Goal: Find specific page/section: Find specific page/section

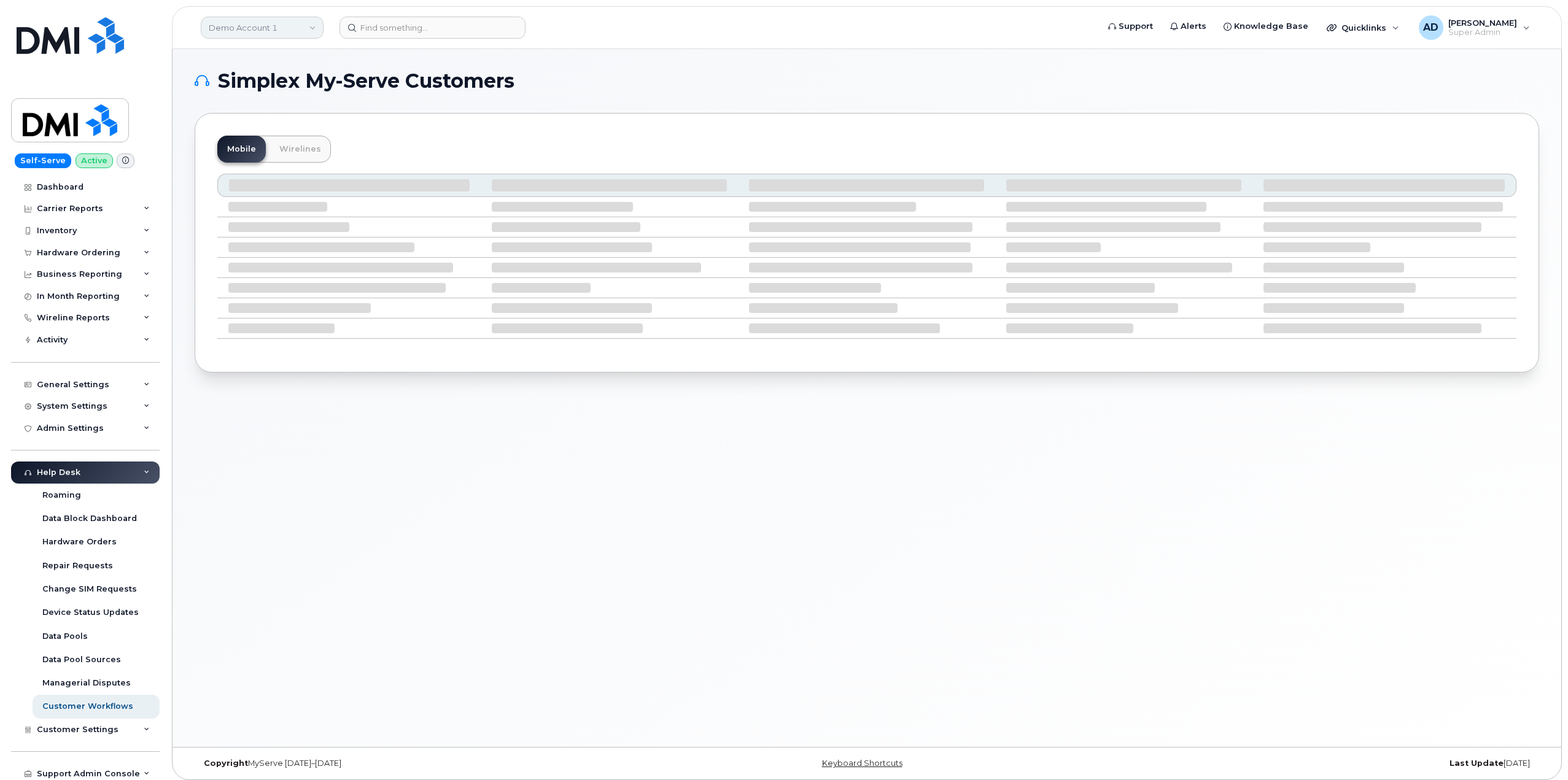
click at [271, 35] on link "Demo Account 1" at bounding box center [262, 27] width 123 height 22
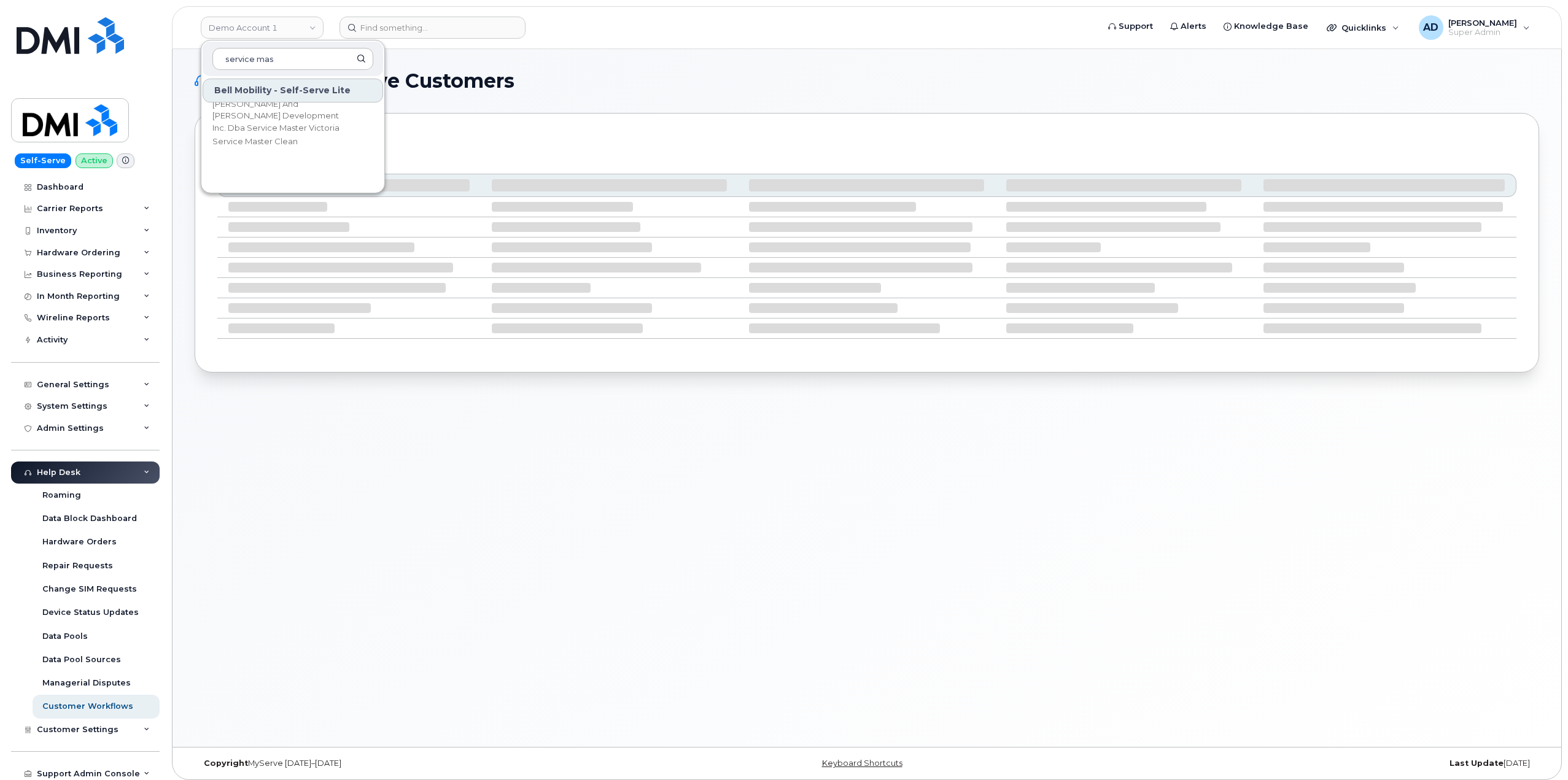
type input "service mas"
click at [450, 36] on input at bounding box center [433, 27] width 186 height 22
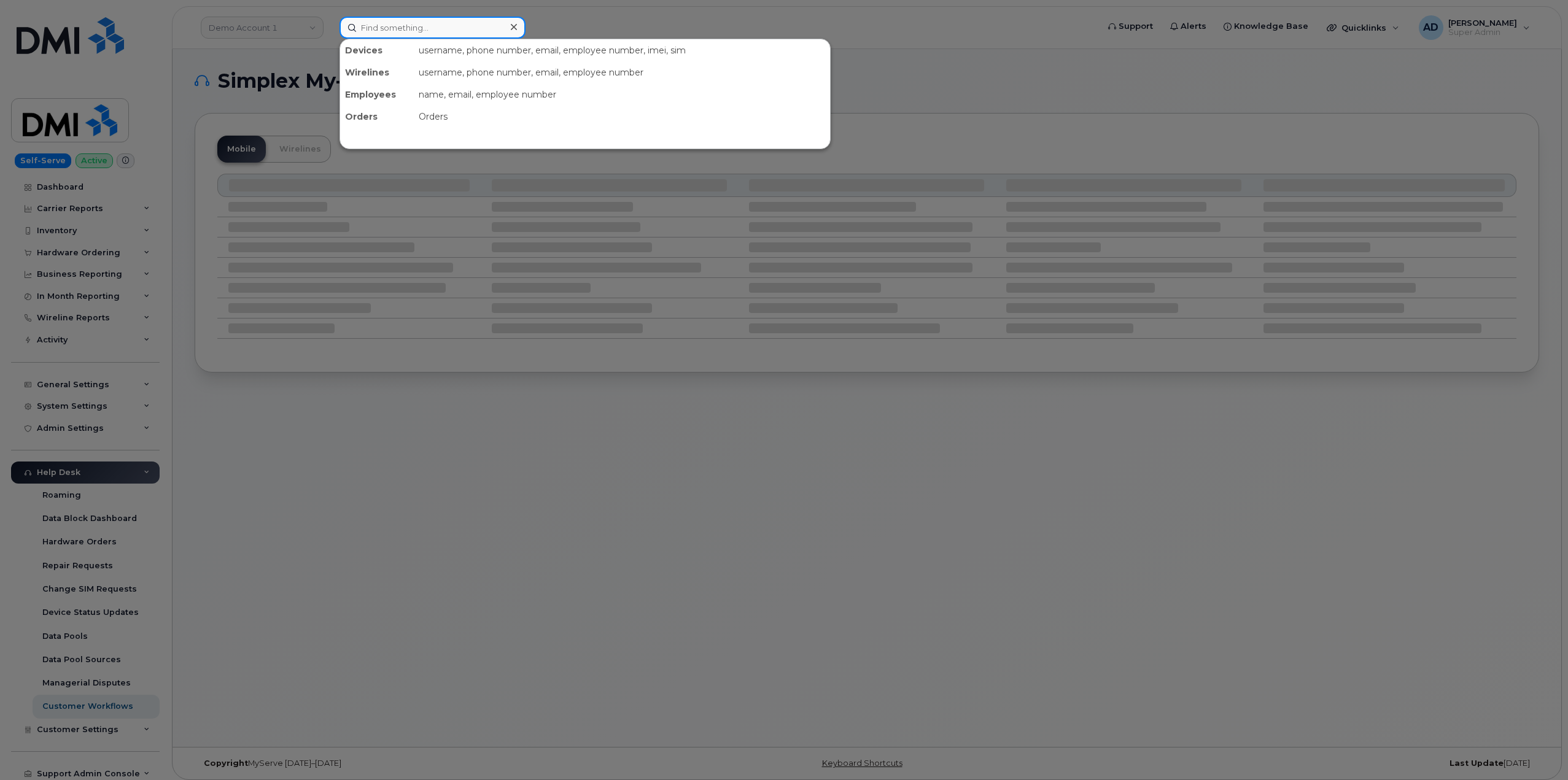
paste input "[PERSON_NAME][EMAIL_ADDRESS][PERSON_NAME][DOMAIN_NAME]"
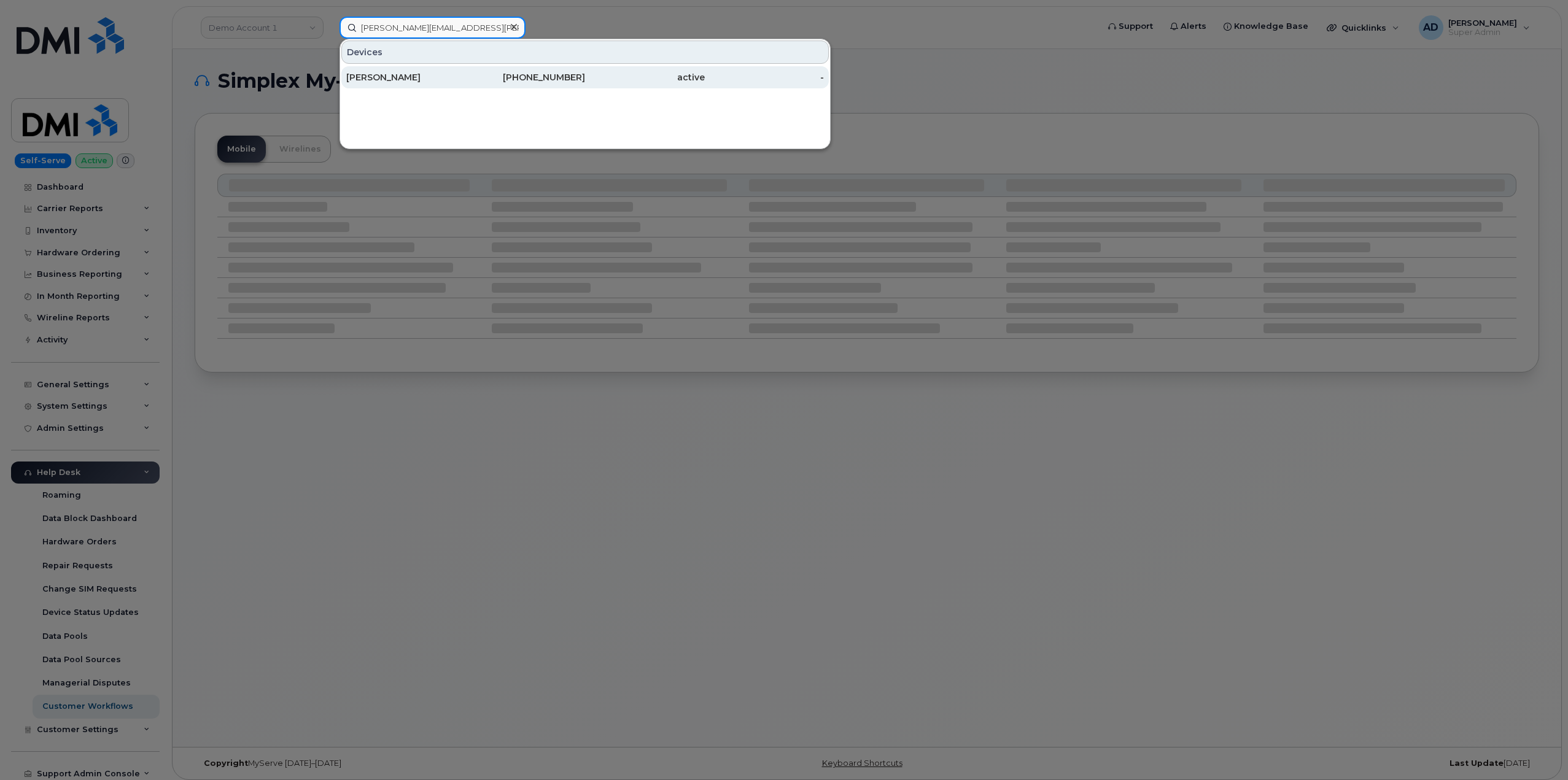
type input "[PERSON_NAME][EMAIL_ADDRESS][PERSON_NAME][DOMAIN_NAME]"
click at [451, 78] on div "[PERSON_NAME]" at bounding box center [406, 77] width 120 height 12
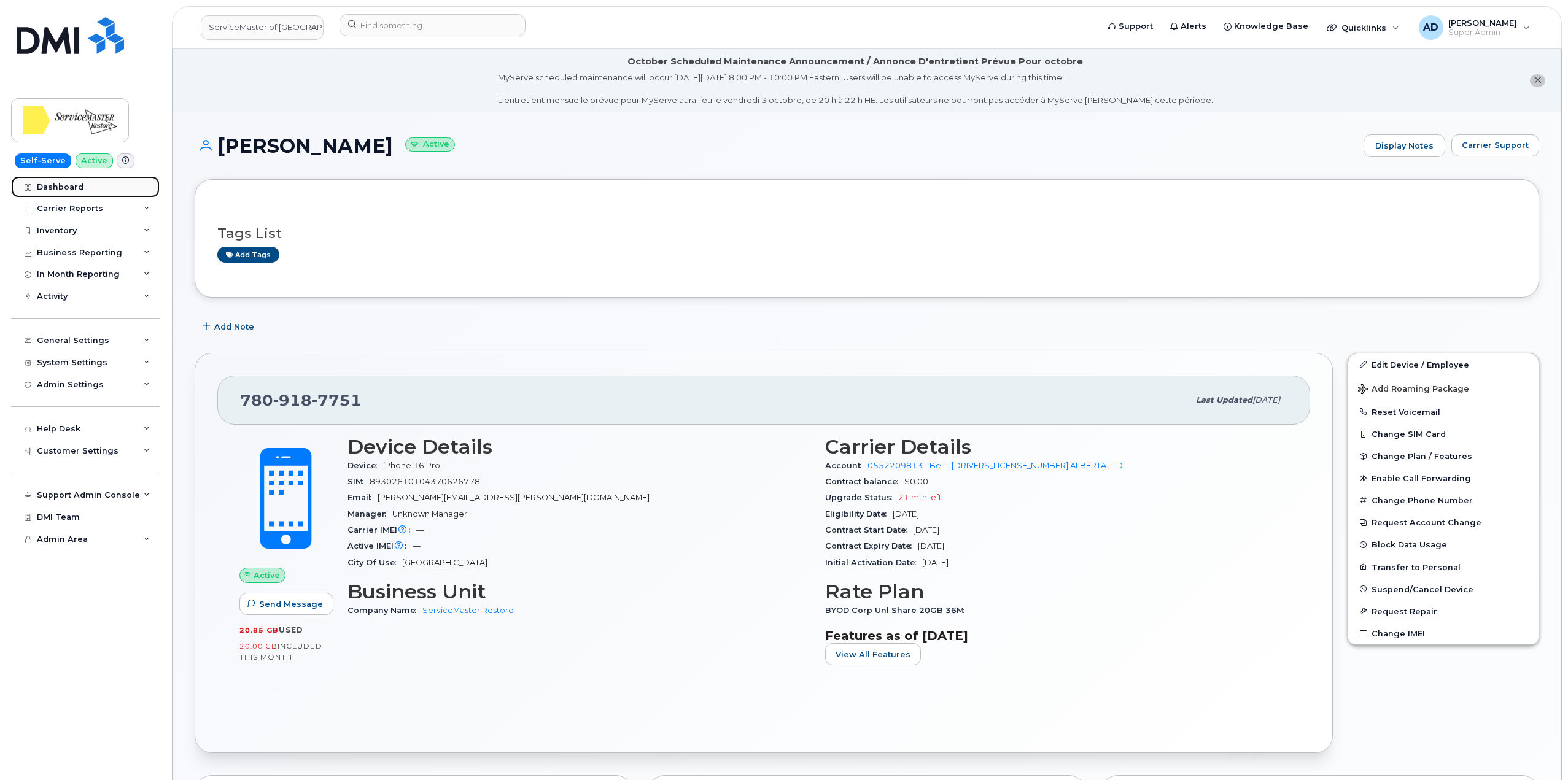
click at [99, 190] on link "Dashboard" at bounding box center [86, 187] width 149 height 22
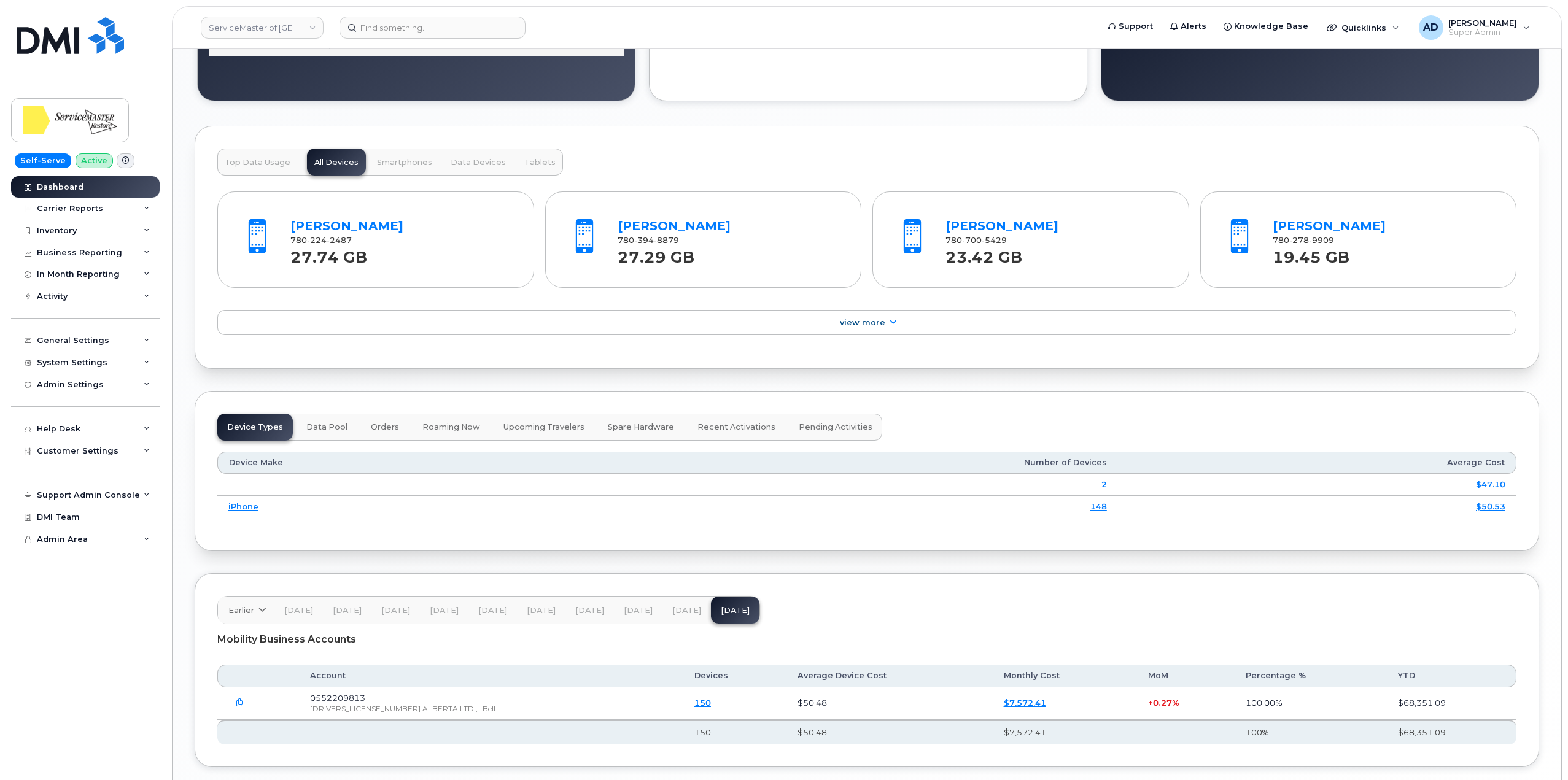
scroll to position [1315, 0]
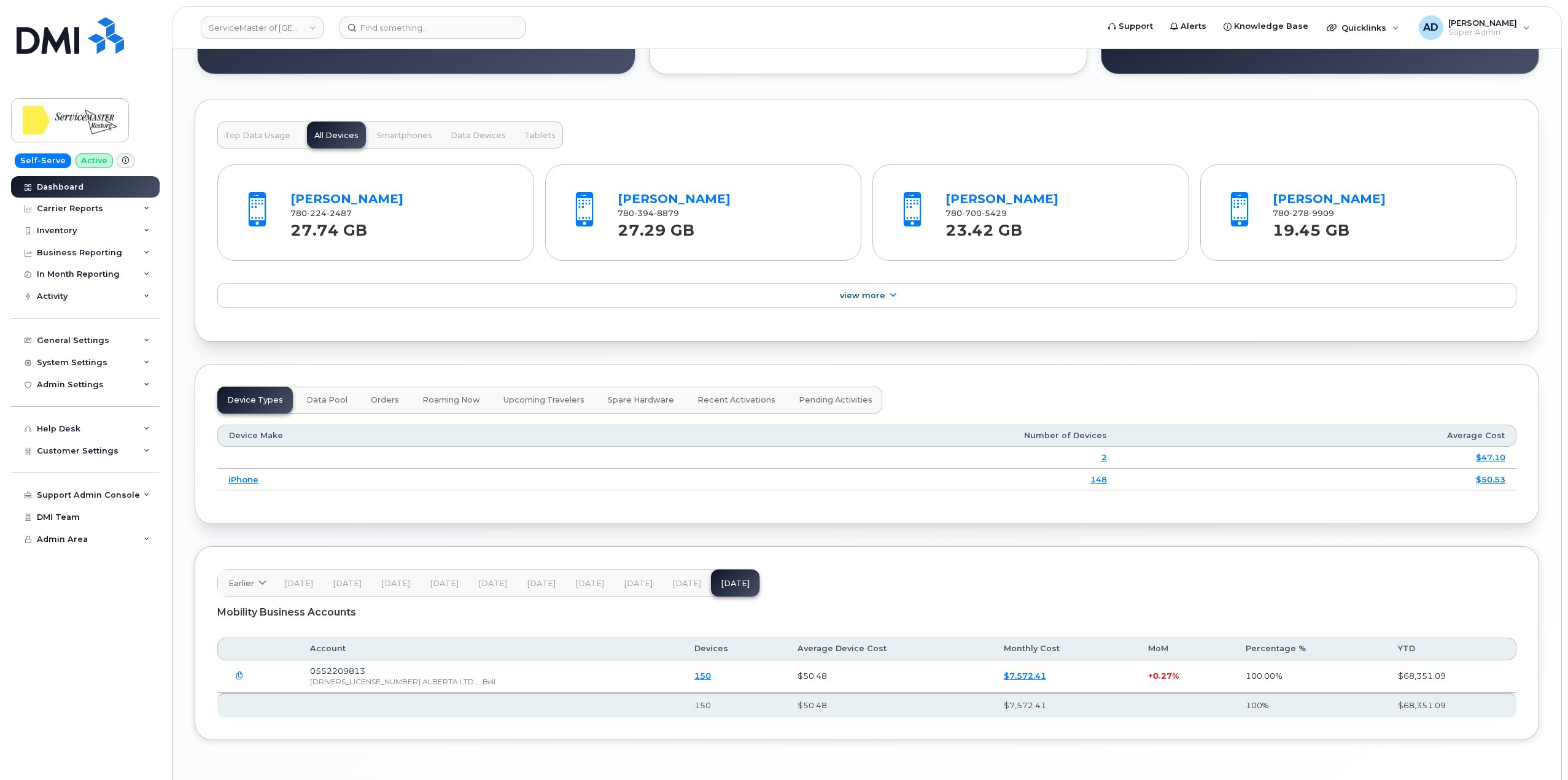
scroll to position [1254, 0]
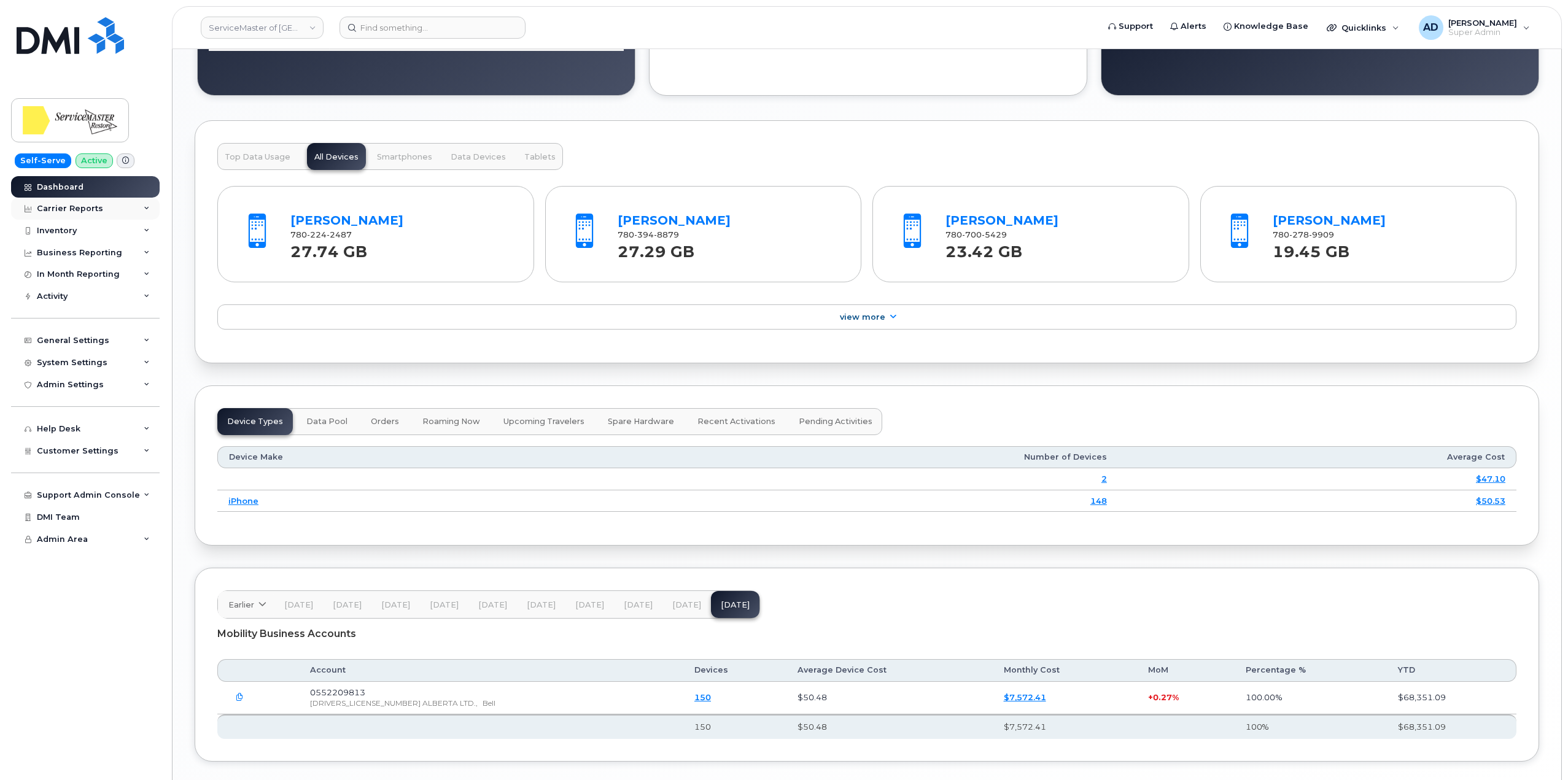
click at [113, 210] on div "Carrier Reports" at bounding box center [86, 208] width 149 height 22
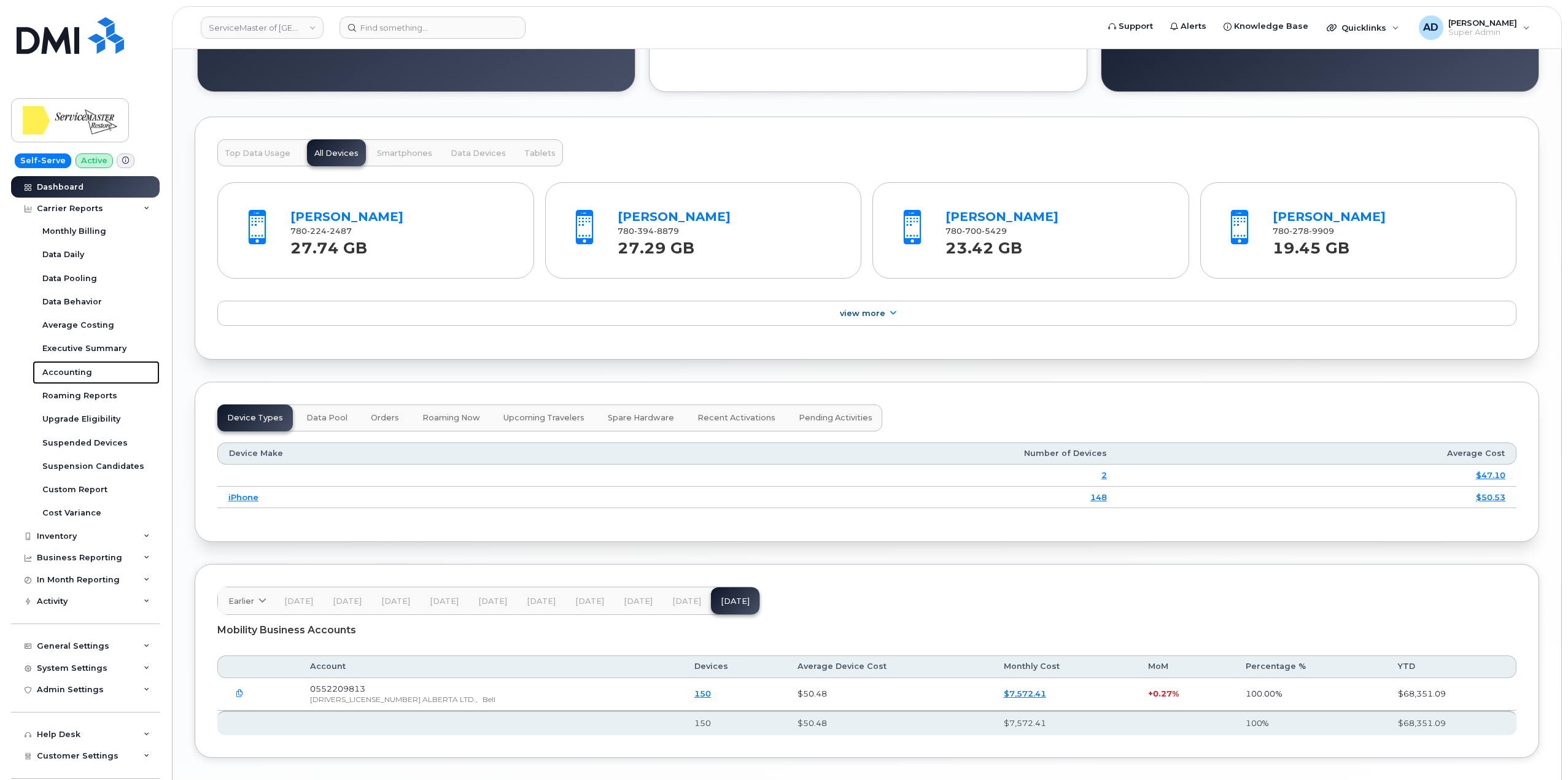
scroll to position [1315, 0]
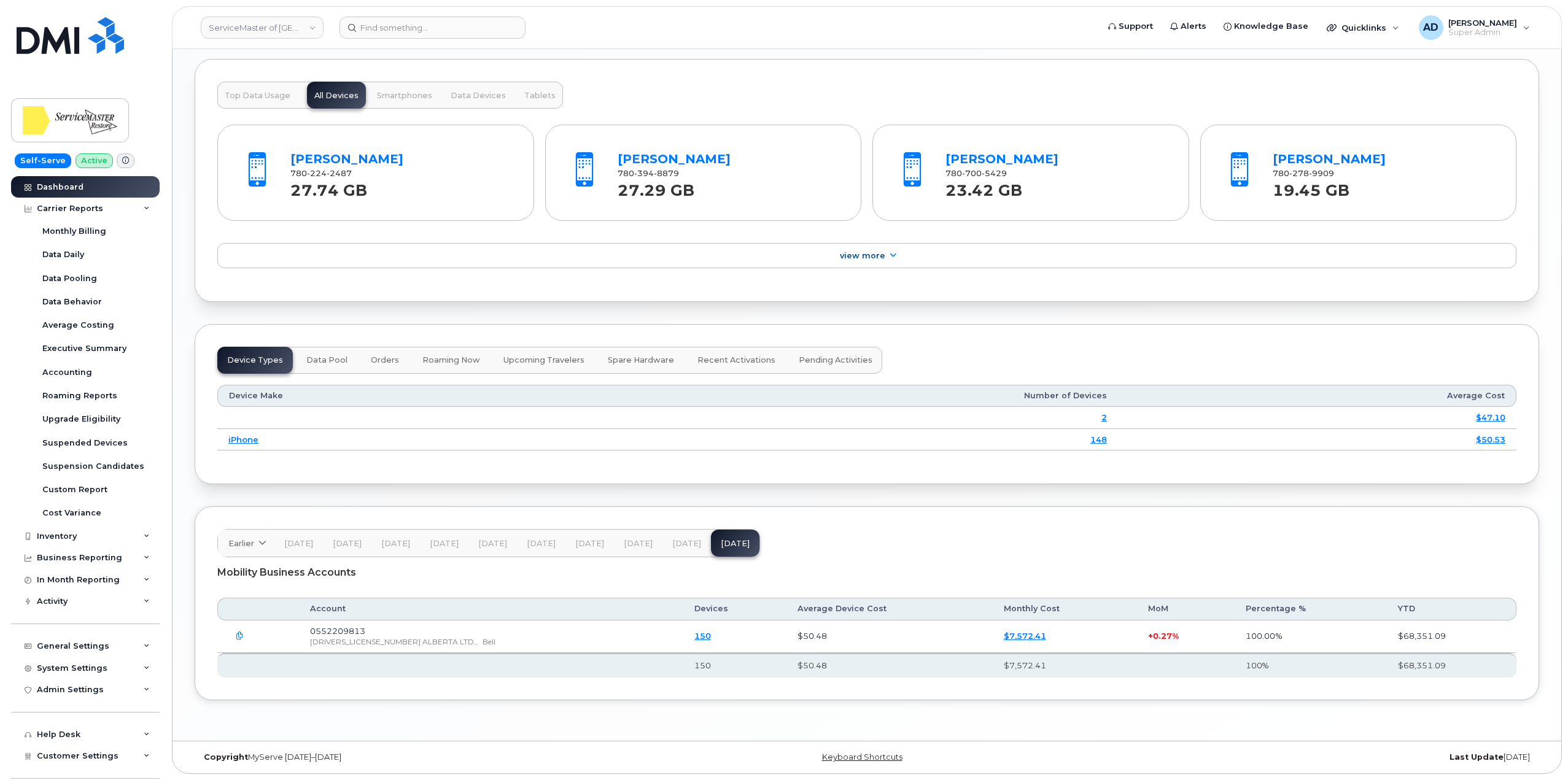
drag, startPoint x: 1288, startPoint y: 728, endPoint x: 1264, endPoint y: 736, distance: 25.3
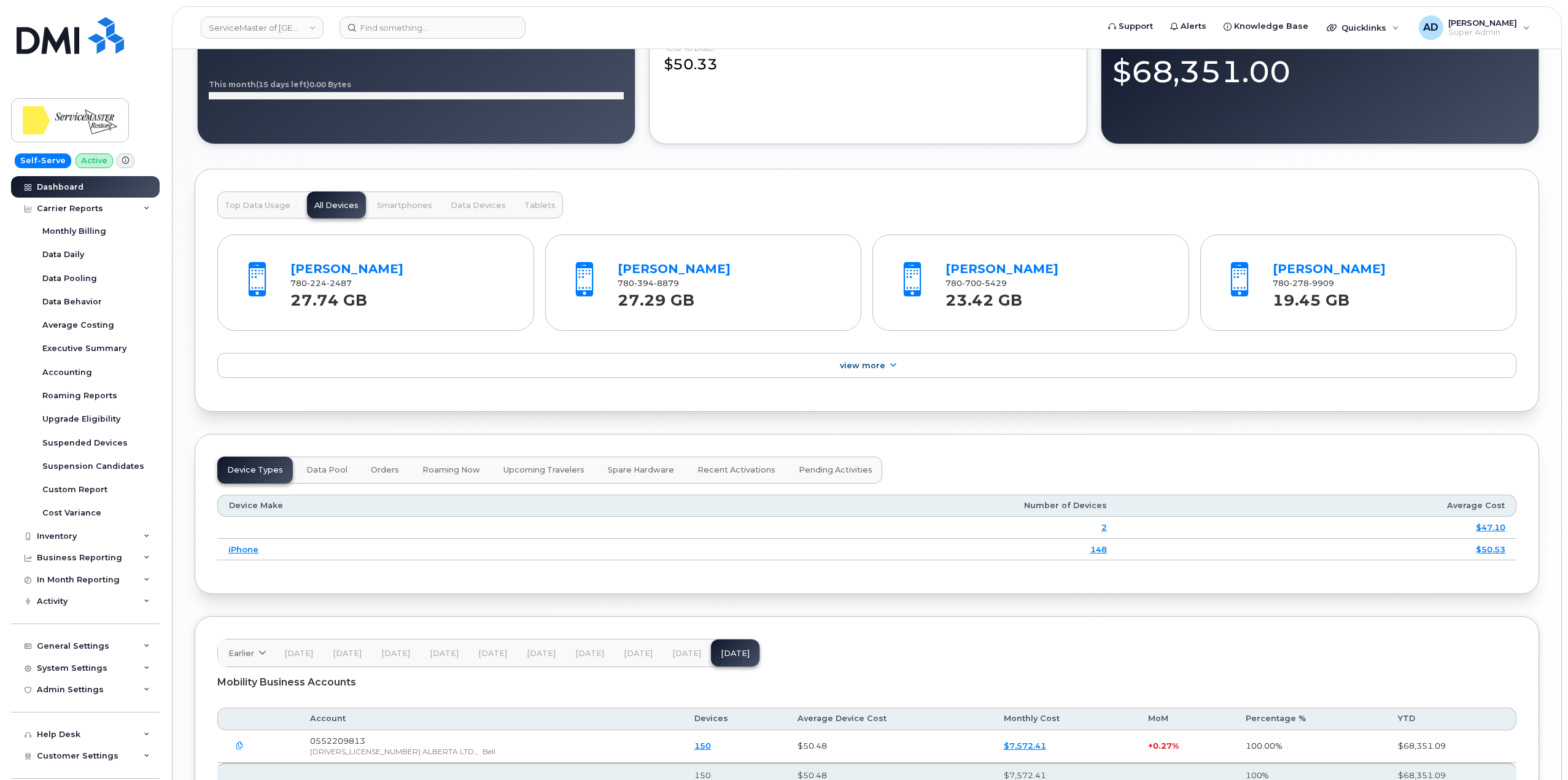
scroll to position [1008, 0]
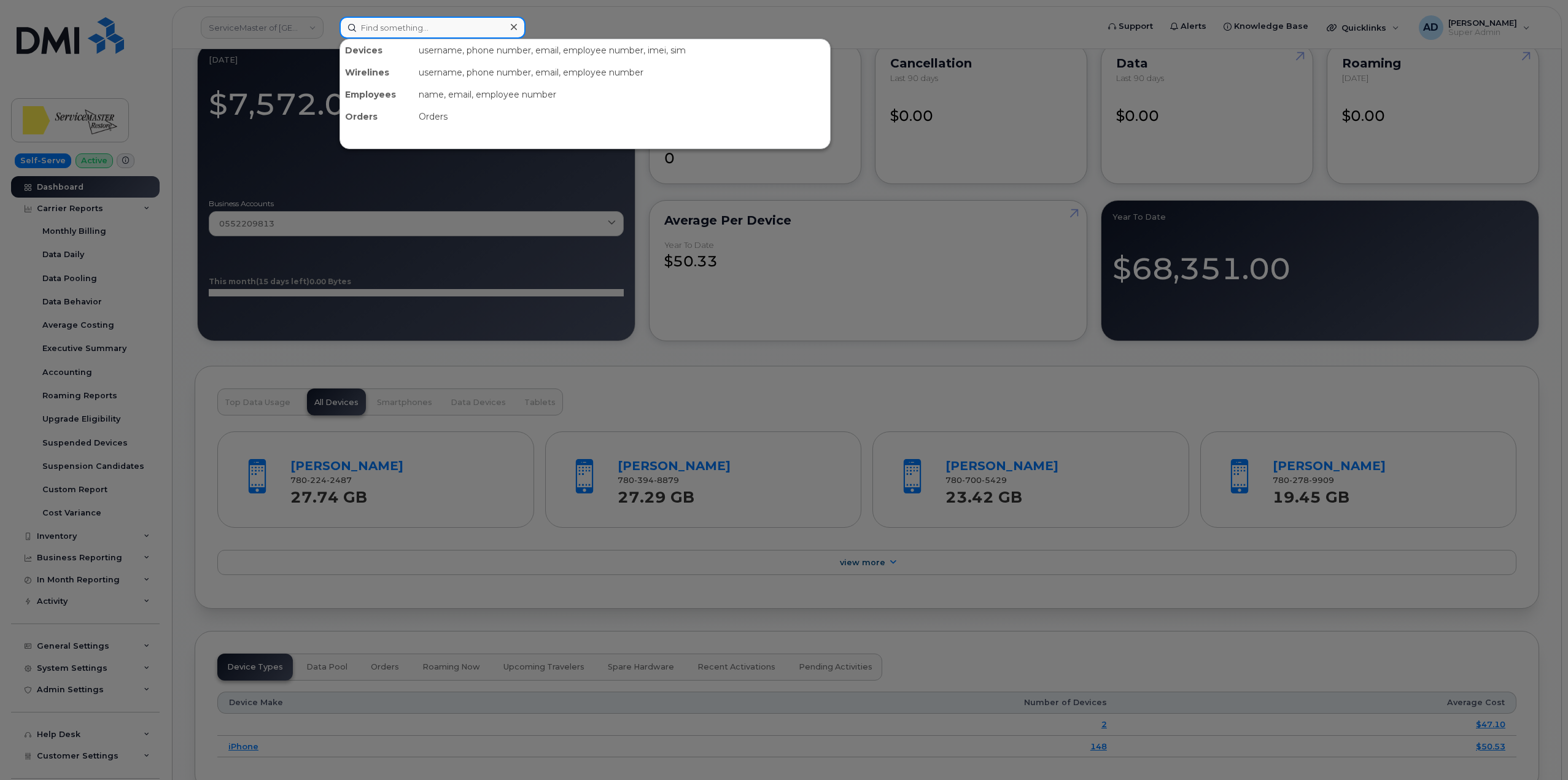
click at [441, 31] on input at bounding box center [433, 27] width 186 height 22
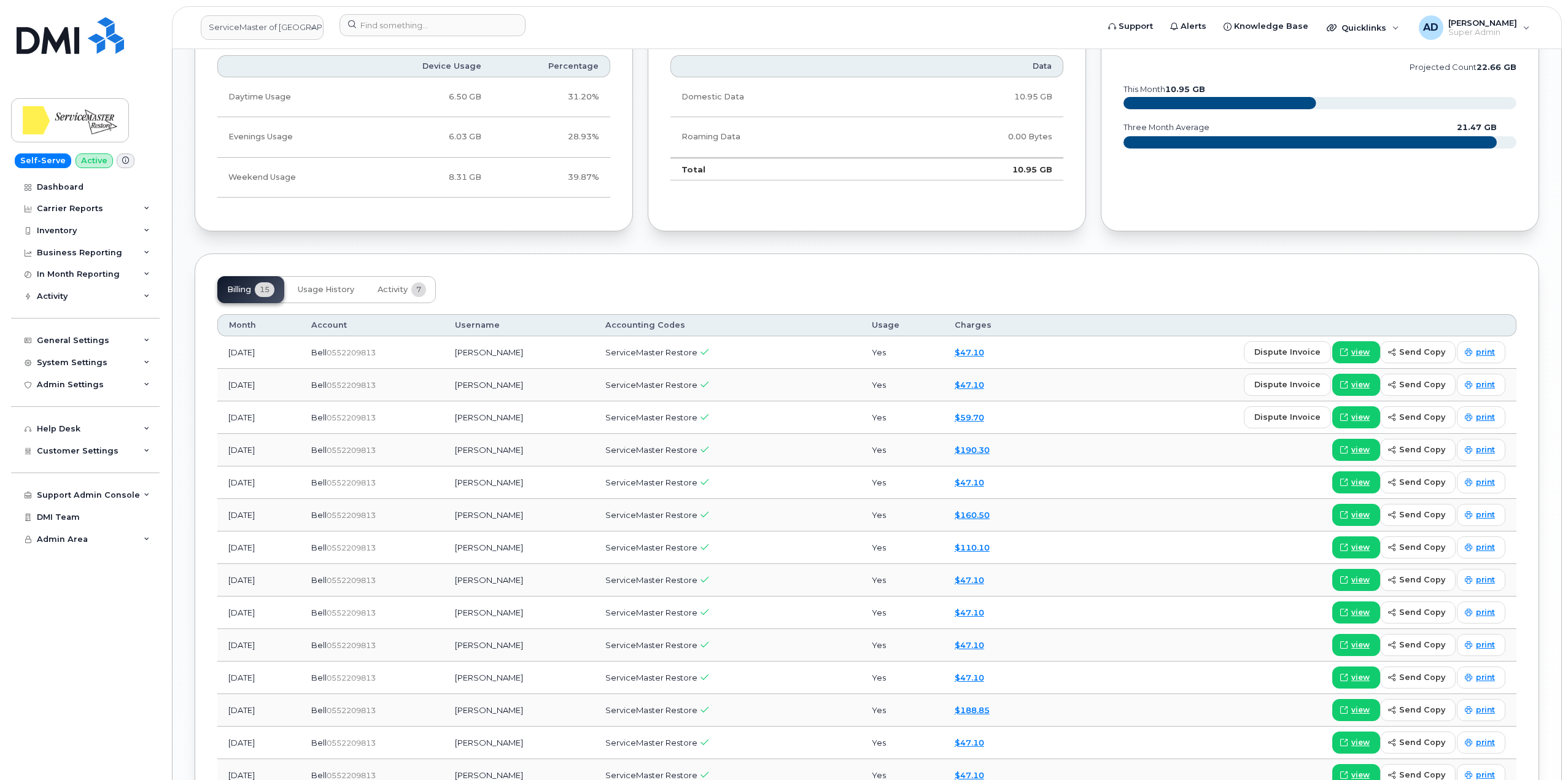
scroll to position [745, 0]
